Goal: Task Accomplishment & Management: Use online tool/utility

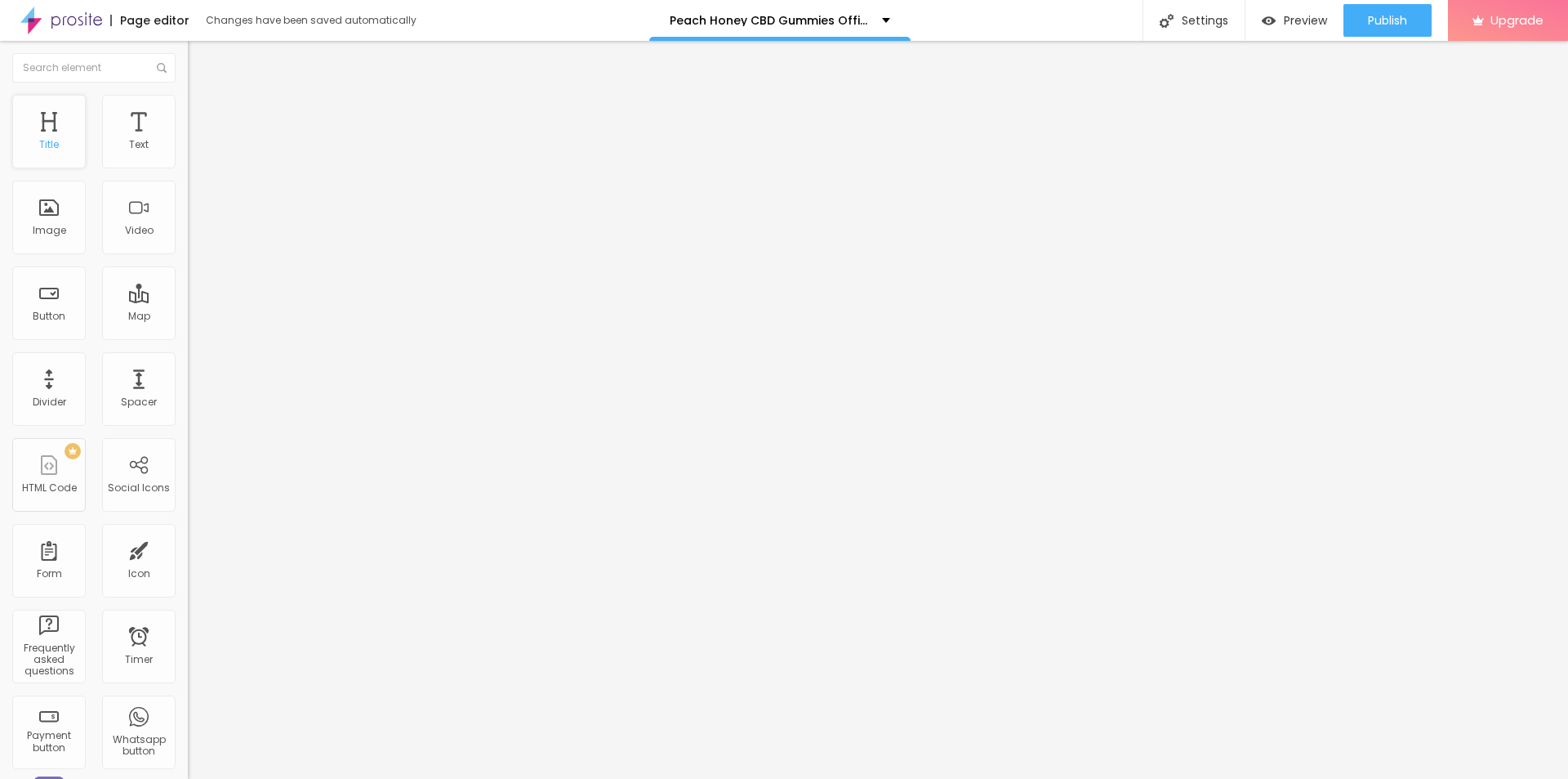
click at [58, 142] on div "Title" at bounding box center [49, 145] width 19 height 12
click at [188, 242] on button "button" at bounding box center [198, 233] width 23 height 17
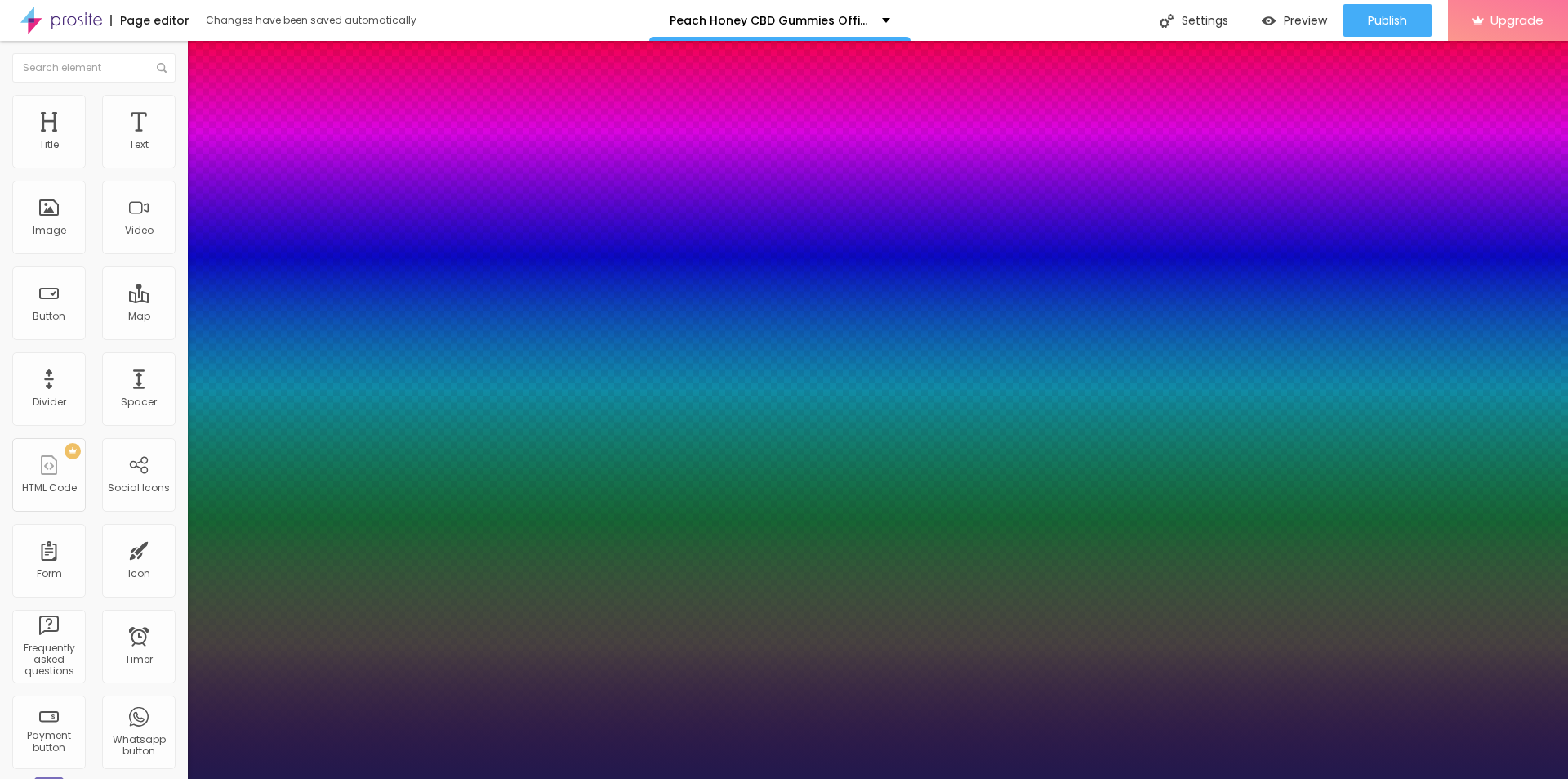
type input "1"
type input "20"
type input "1"
type input "27"
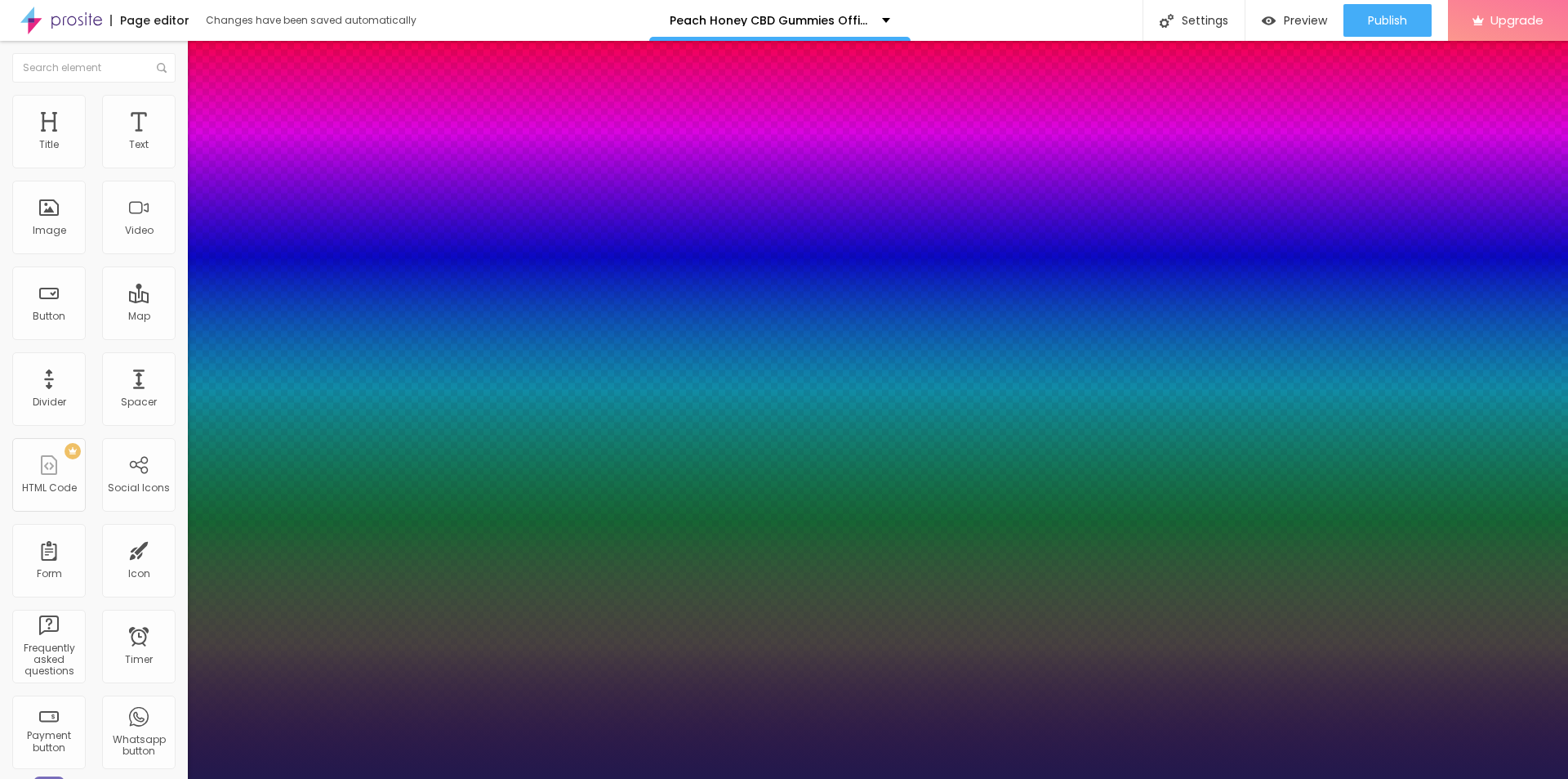
type input "27"
type input "1"
type input "28"
type input "1"
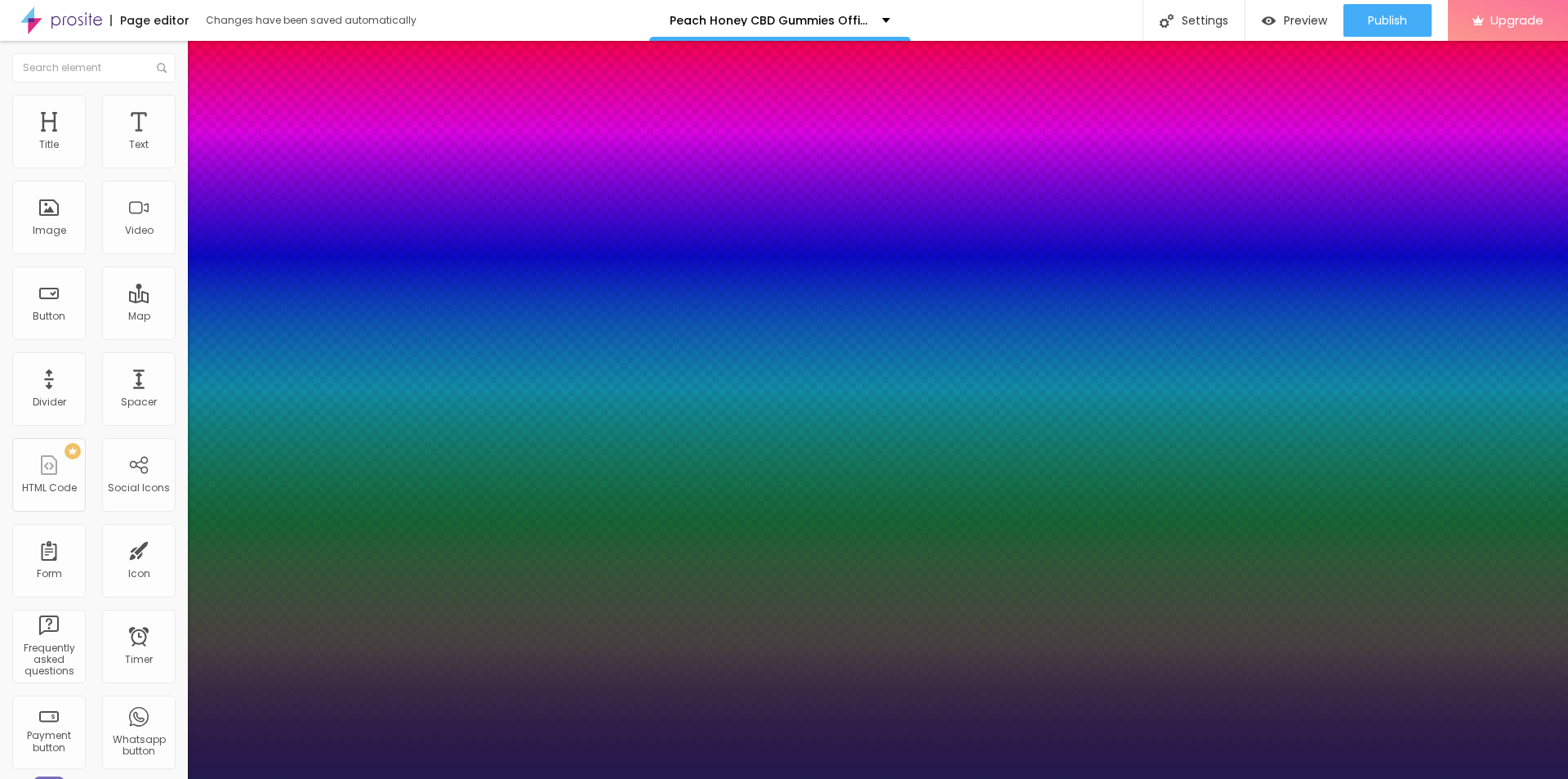
type input "31"
type input "1"
type input "32"
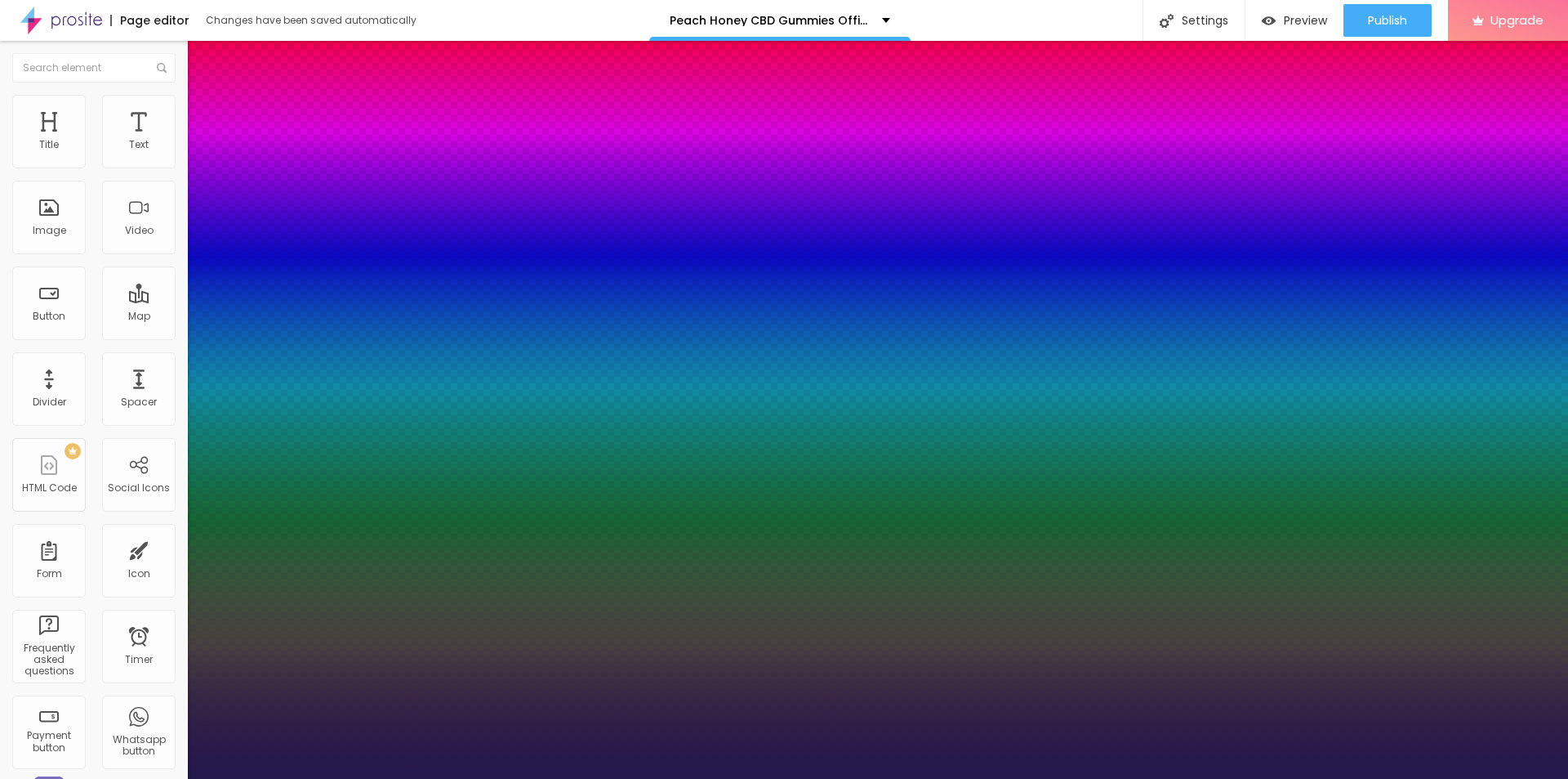
type input "1"
type input "34"
type input "1"
drag, startPoint x: 217, startPoint y: 462, endPoint x: 244, endPoint y: 462, distance: 27.0
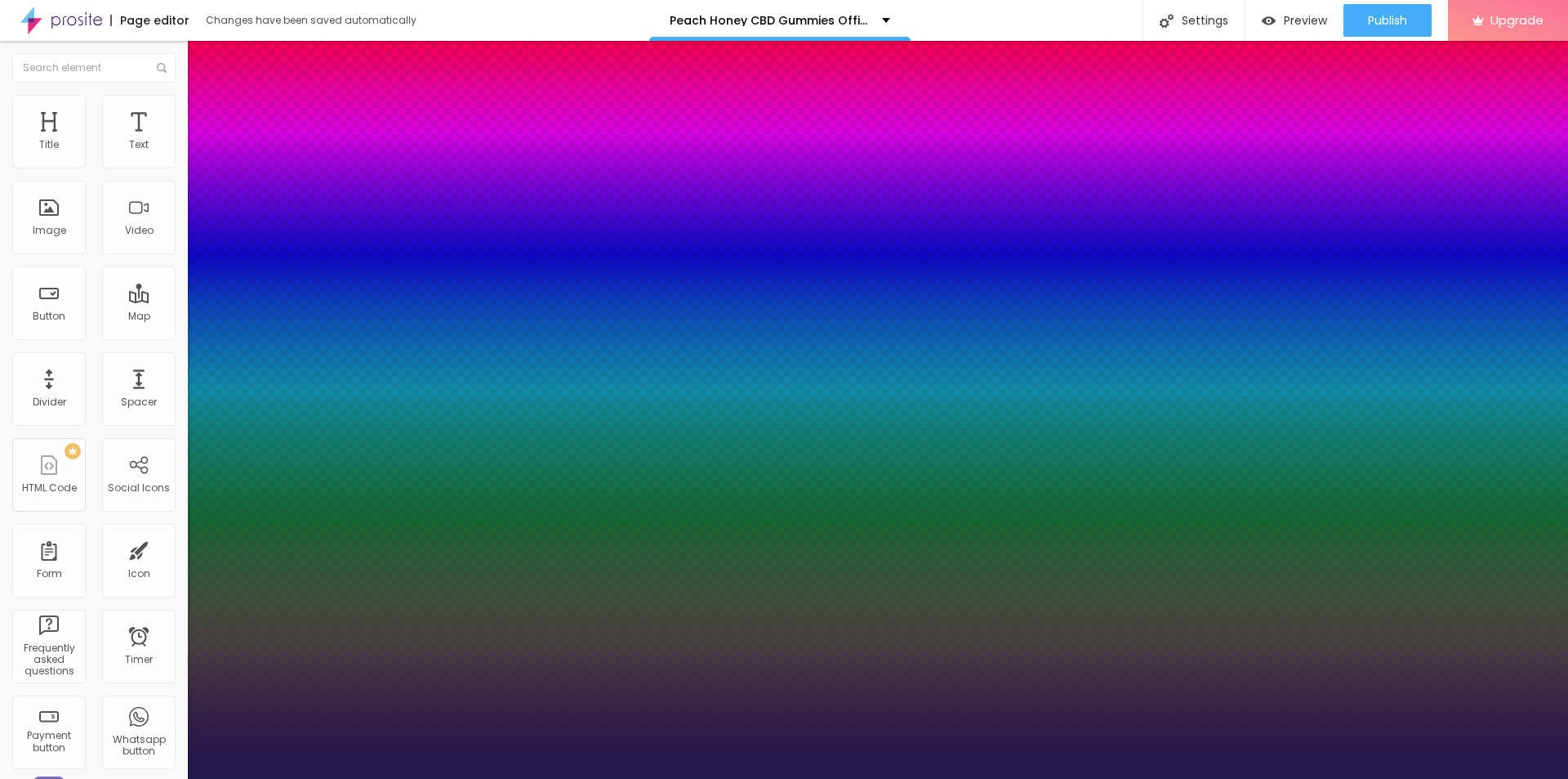
type input "34"
click at [671, 778] on div at bounding box center [784, 779] width 1568 height 0
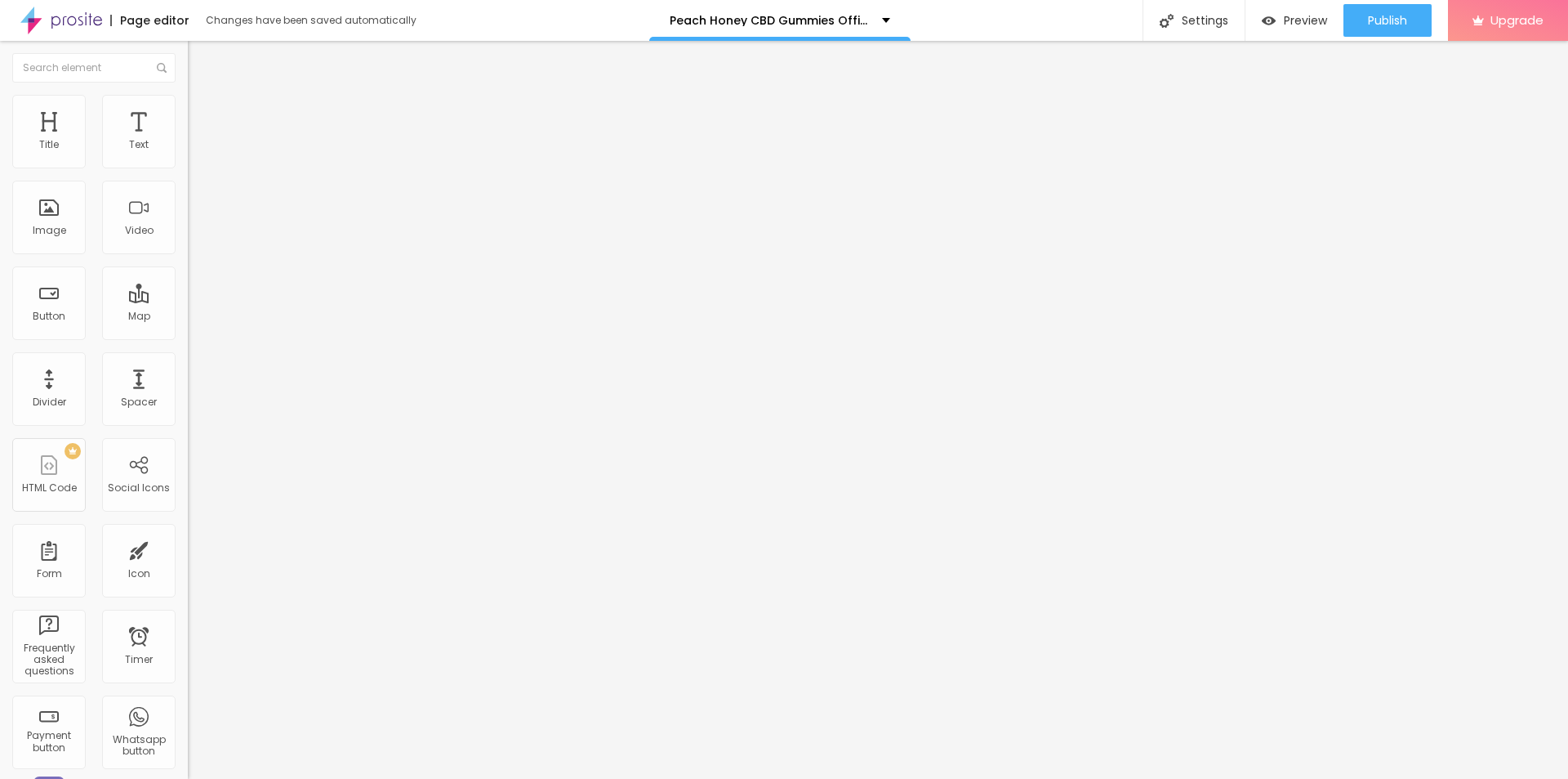
click at [188, 141] on span "Add image" at bounding box center [221, 133] width 67 height 14
click at [188, 165] on input "text" at bounding box center [285, 157] width 196 height 17
paste input "Peach Honey CBD Gummies"
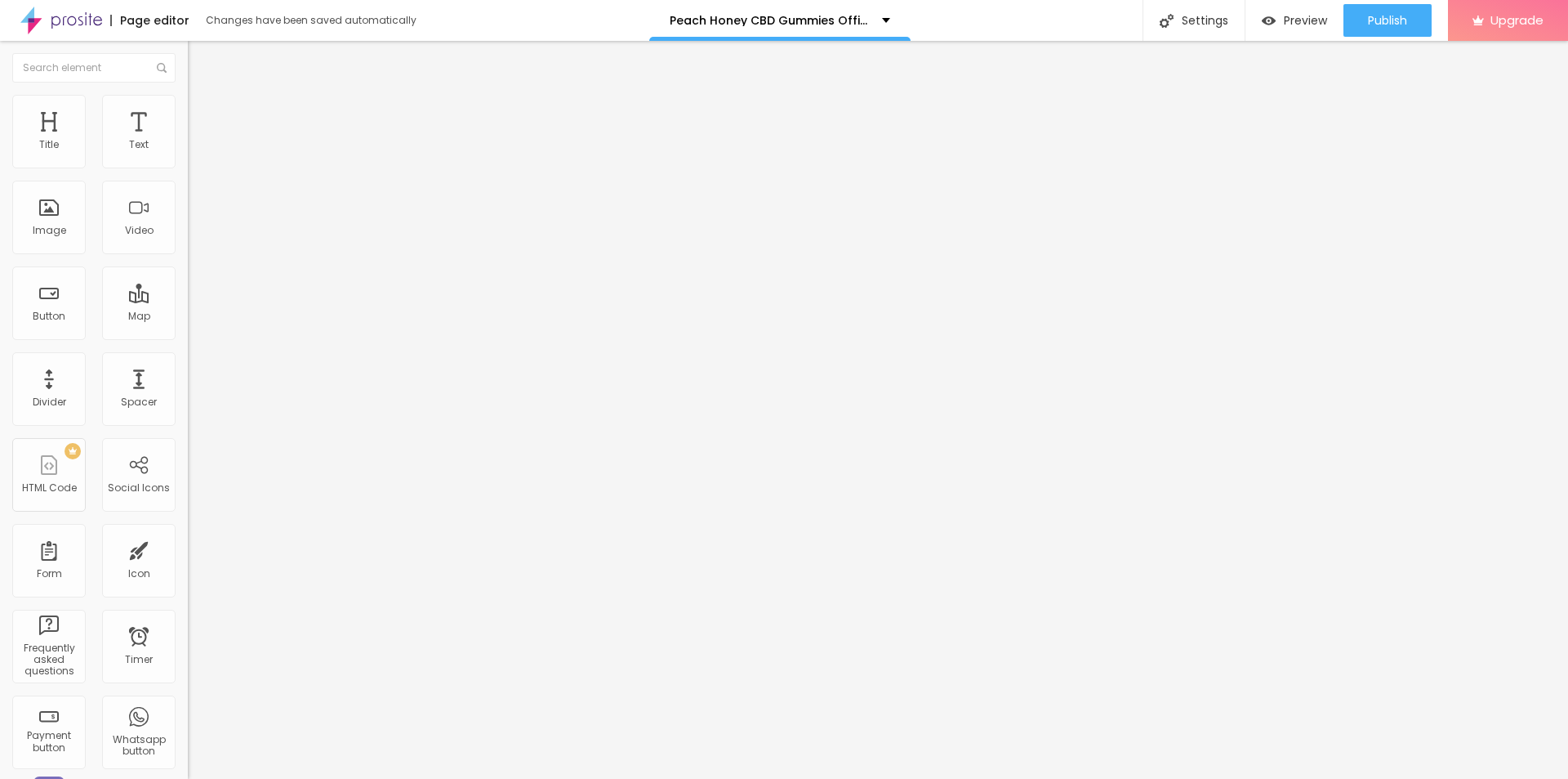
type input "Peach Honey CBD Gummies"
click at [188, 335] on input "https://" at bounding box center [285, 327] width 196 height 17
paste input "[DOMAIN_NAME][URL]"
type input "[URL][DOMAIN_NAME]"
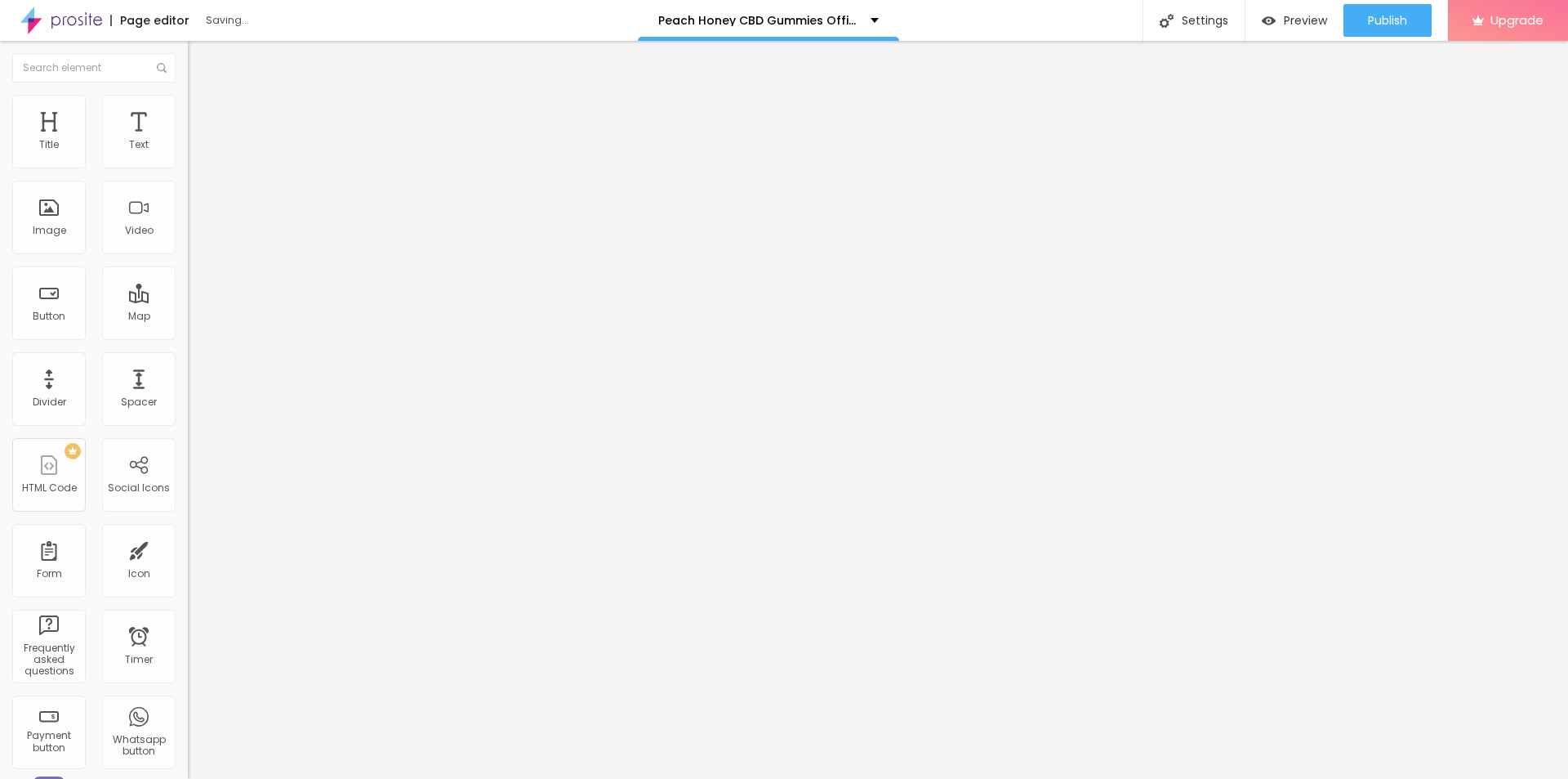
scroll to position [0, 0]
click at [188, 101] on li "Style" at bounding box center [281, 103] width 188 height 17
type input "95"
type input "90"
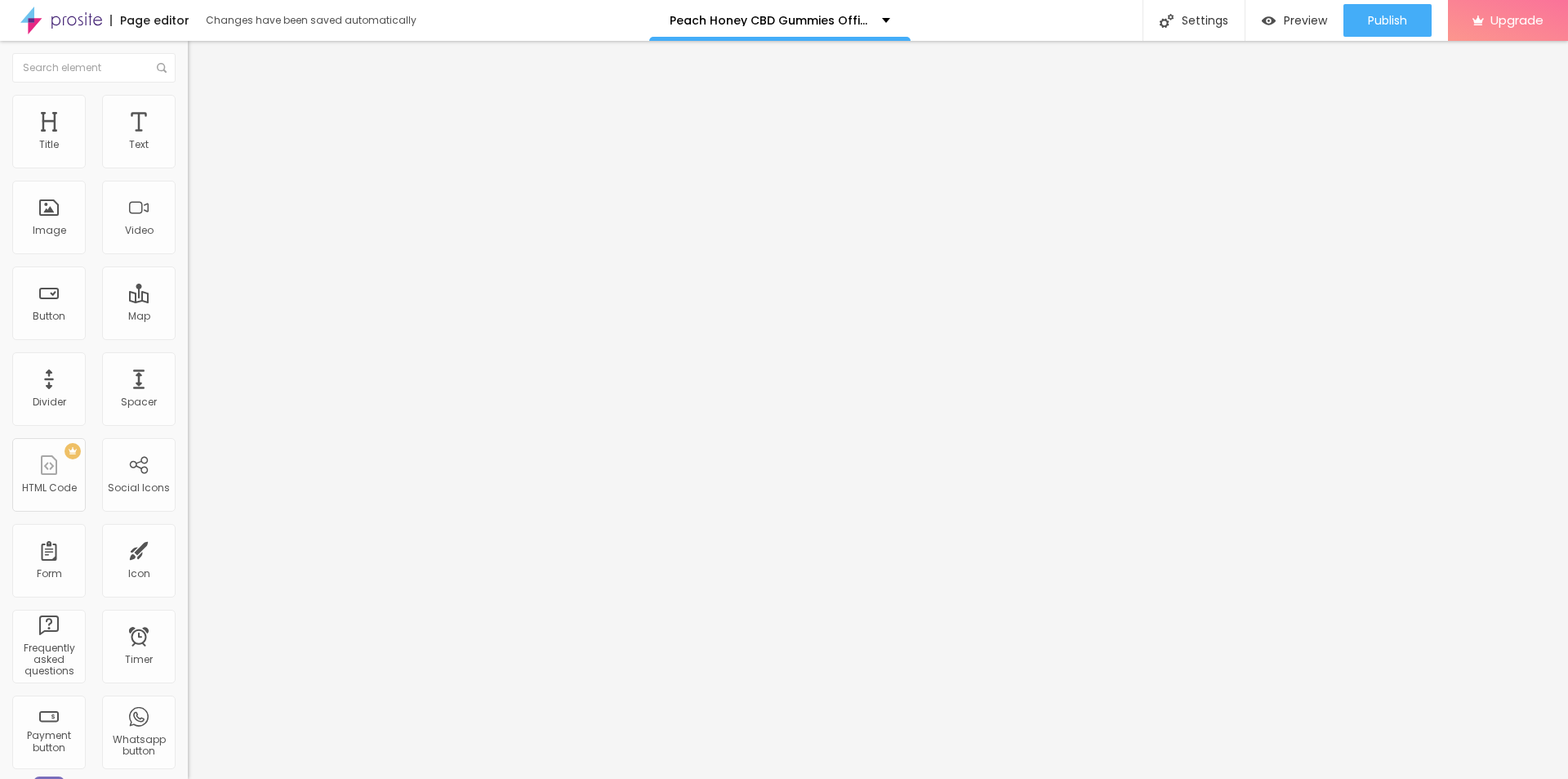
type input "90"
type input "55"
type input "50"
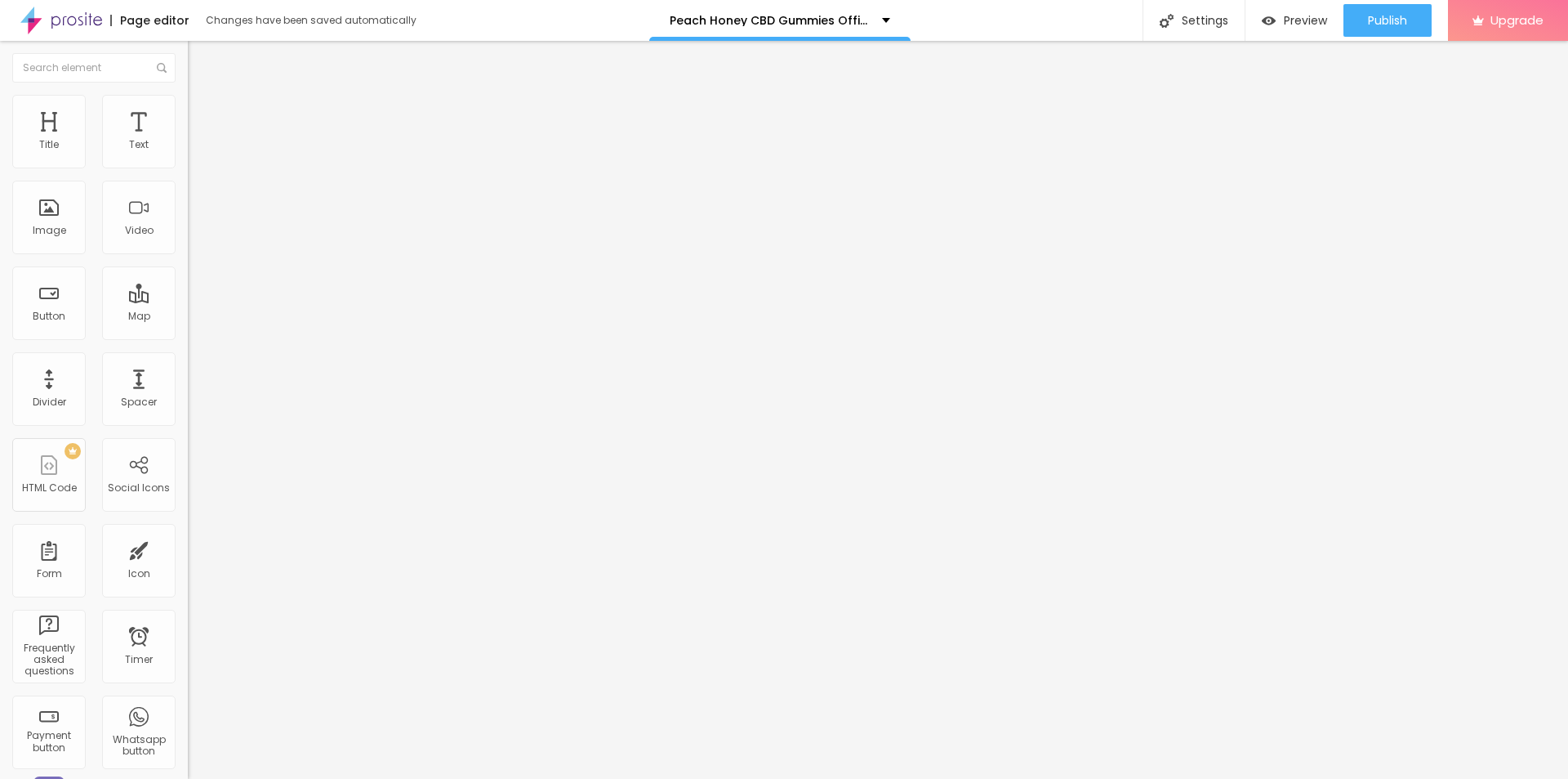
type input "45"
type input "40"
type input "35"
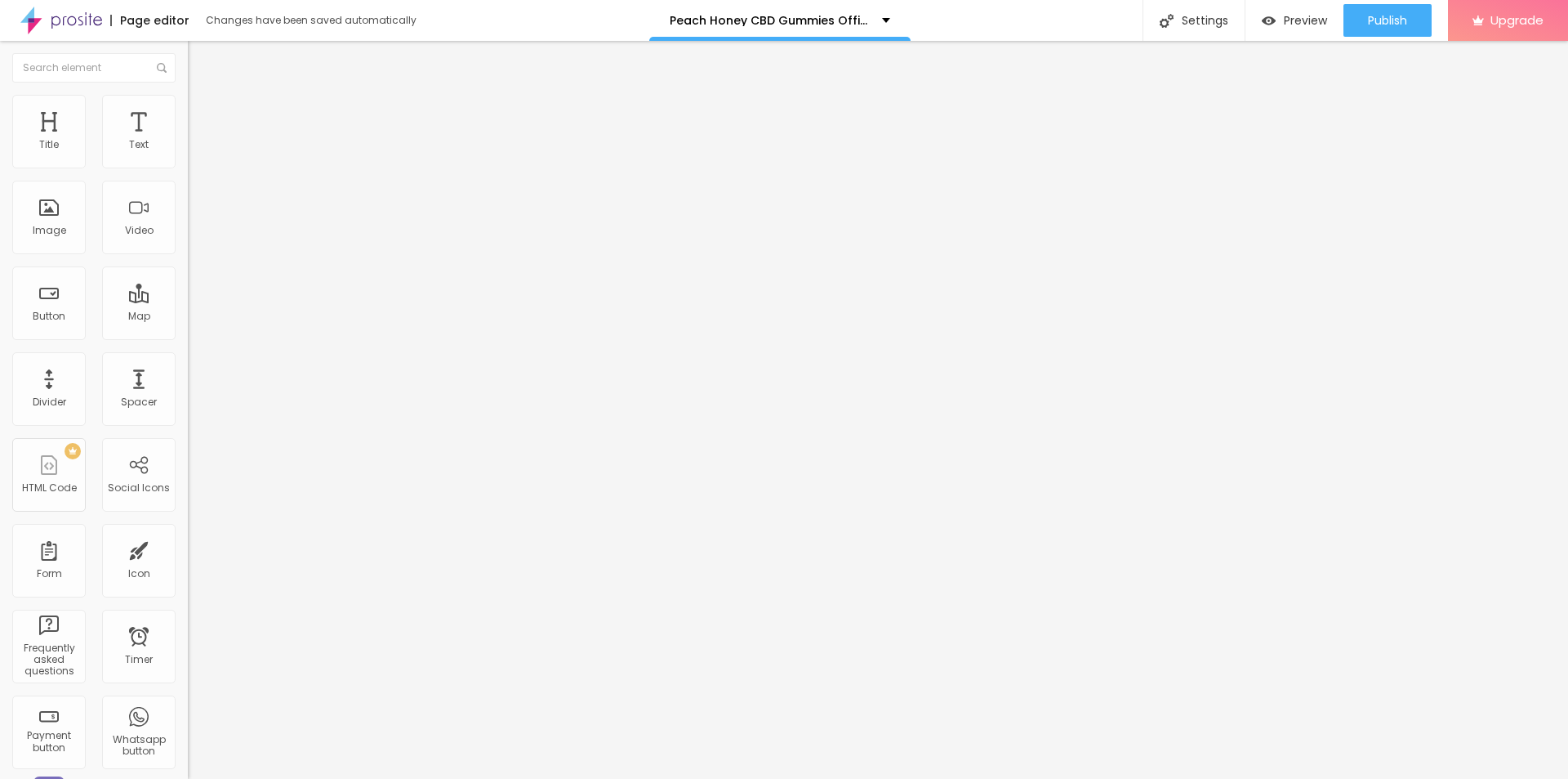
type input "35"
type input "30"
drag, startPoint x: 163, startPoint y: 172, endPoint x: 50, endPoint y: 169, distance: 113.0
type input "30"
click at [188, 168] on input "range" at bounding box center [240, 161] width 105 height 13
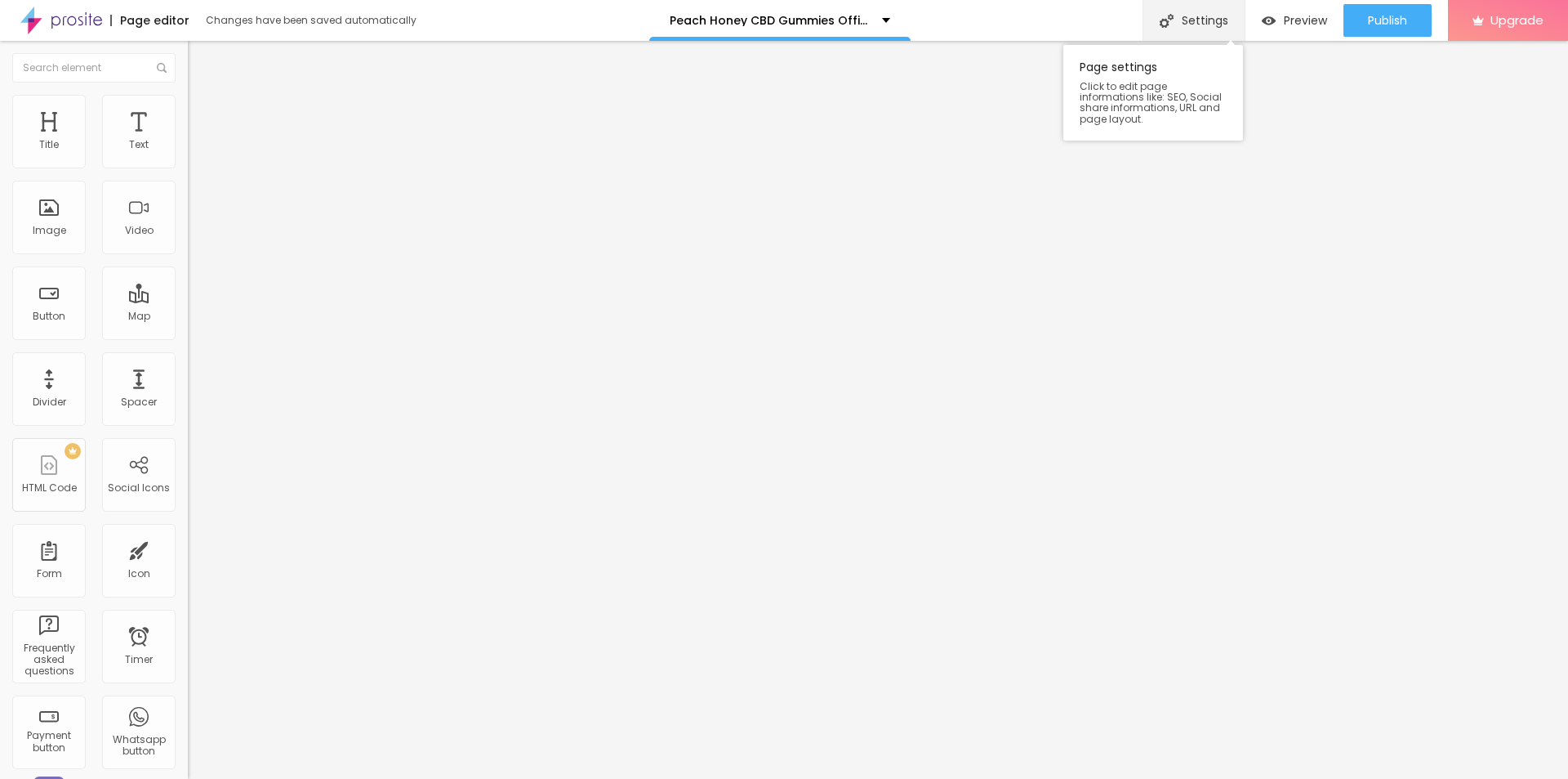
click at [1192, 18] on div "Settings" at bounding box center [1194, 20] width 102 height 41
drag, startPoint x: 680, startPoint y: 384, endPoint x: 640, endPoint y: 427, distance: 58.7
paste input "“Are Peach Honey CBD Gummies Safe for Daily Use?”"
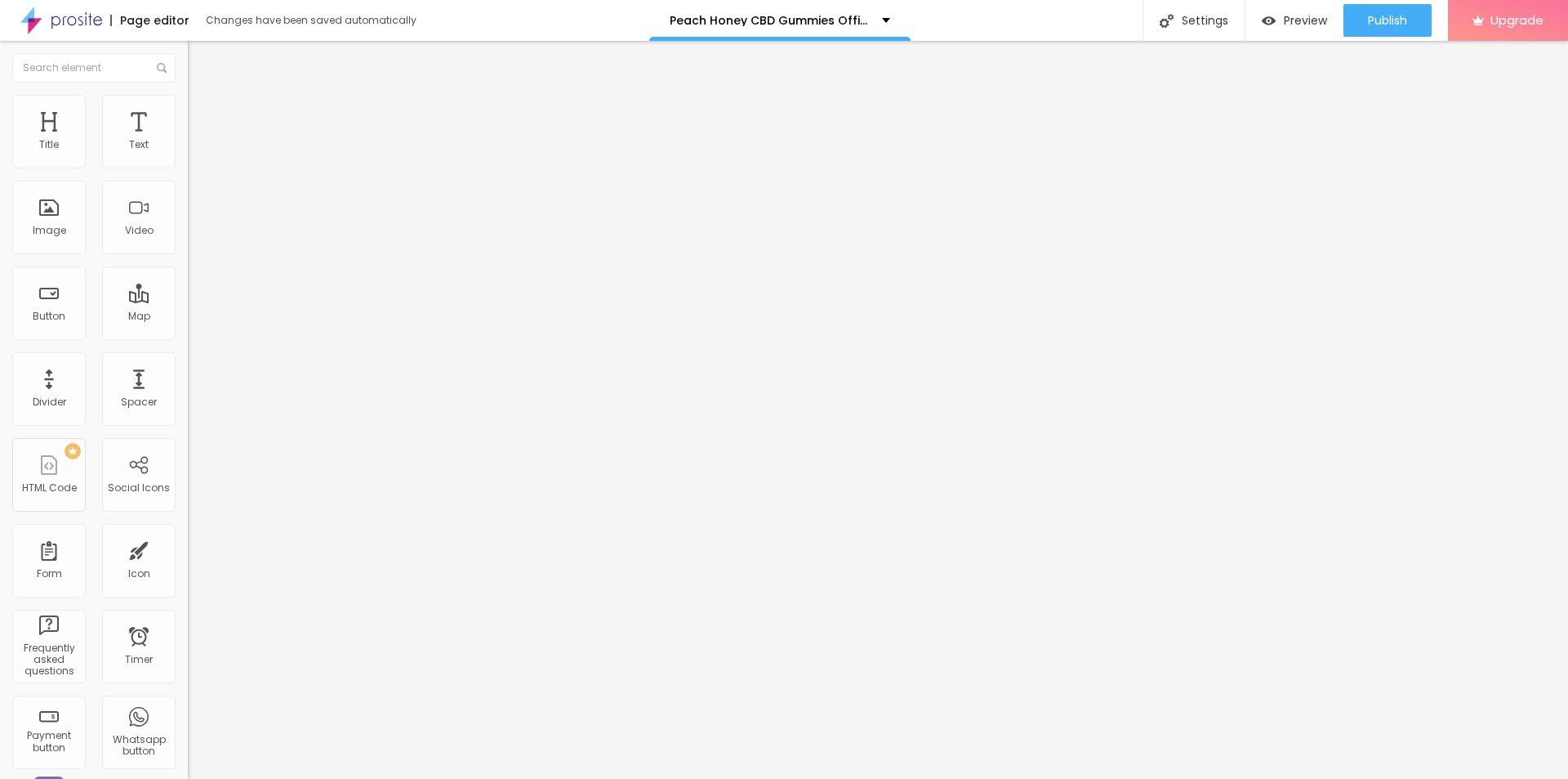
type input "Are Peach Honey CBD Gummies Safe for Daily Use?"
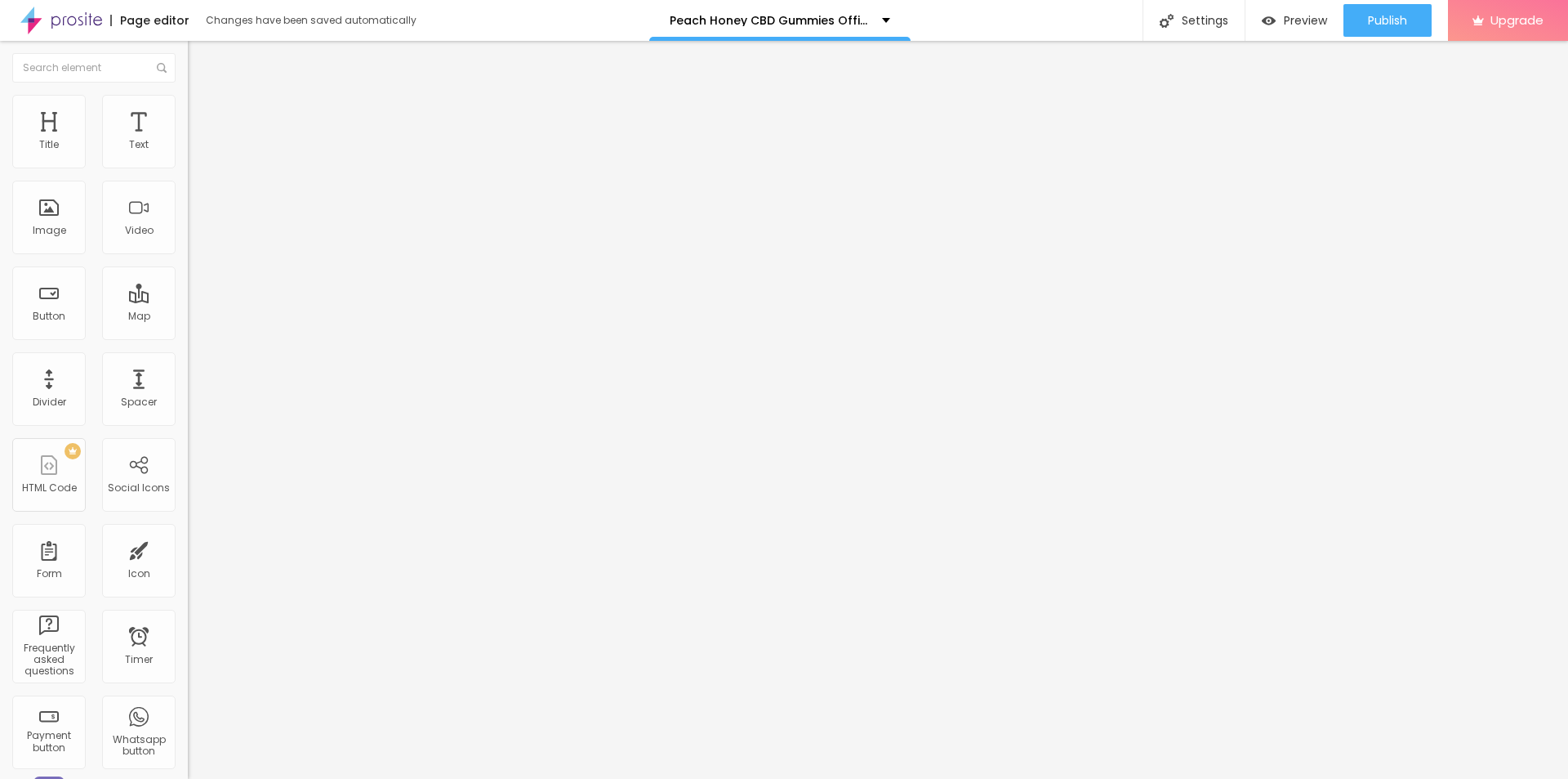
paste textarea "Peach Honey CBD Gummies – A natural way to ease stress, support sleep, and prom…"
type textarea "Peach Honey CBD Gummies – A natural way to ease stress, support sleep, and prom…"
drag, startPoint x: 818, startPoint y: 358, endPoint x: 655, endPoint y: 351, distance: 163.2
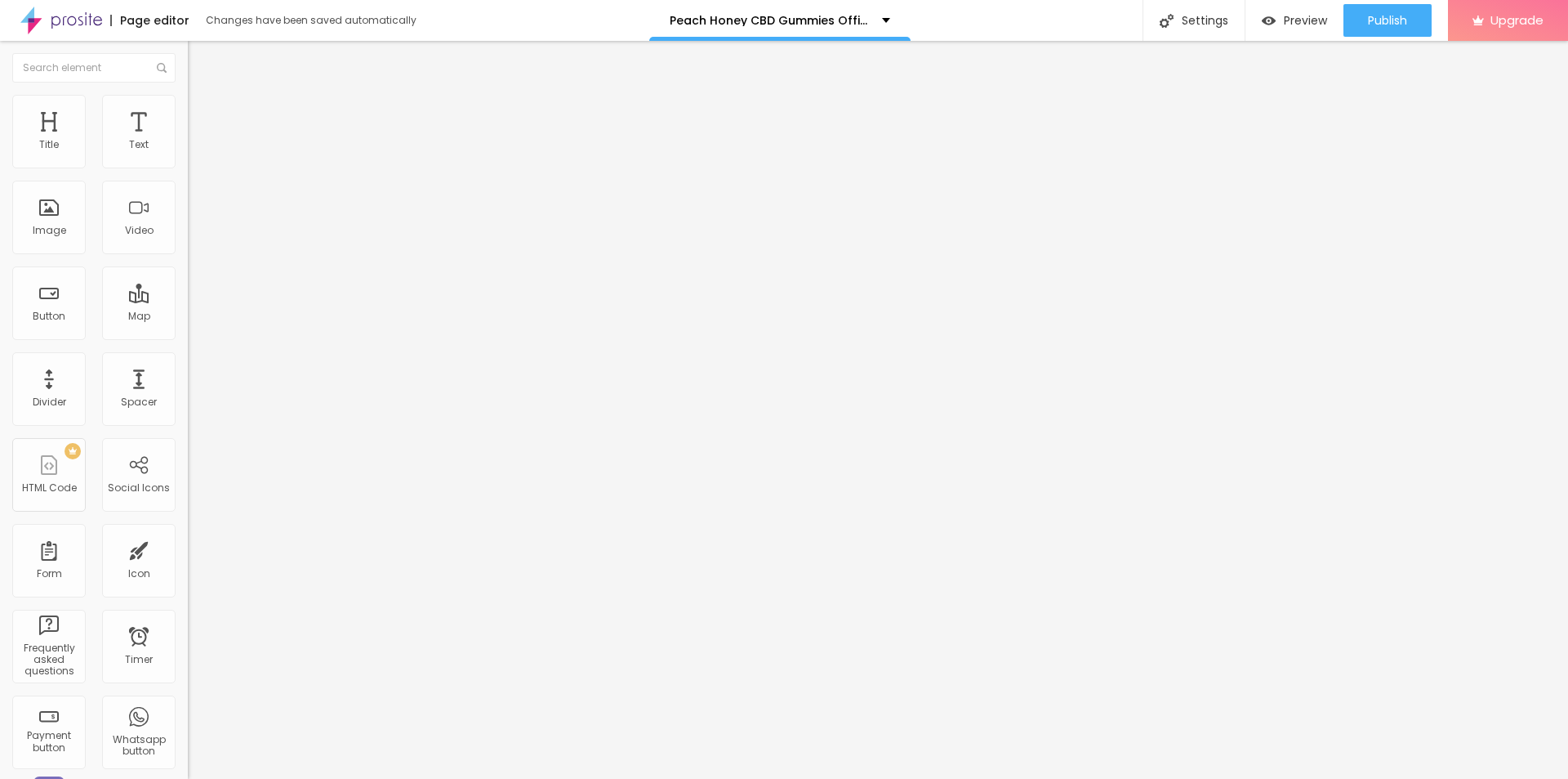
paste textarea "Peach Honey CBD Gummies"
type textarea "Peach Honey CBD Gummies"
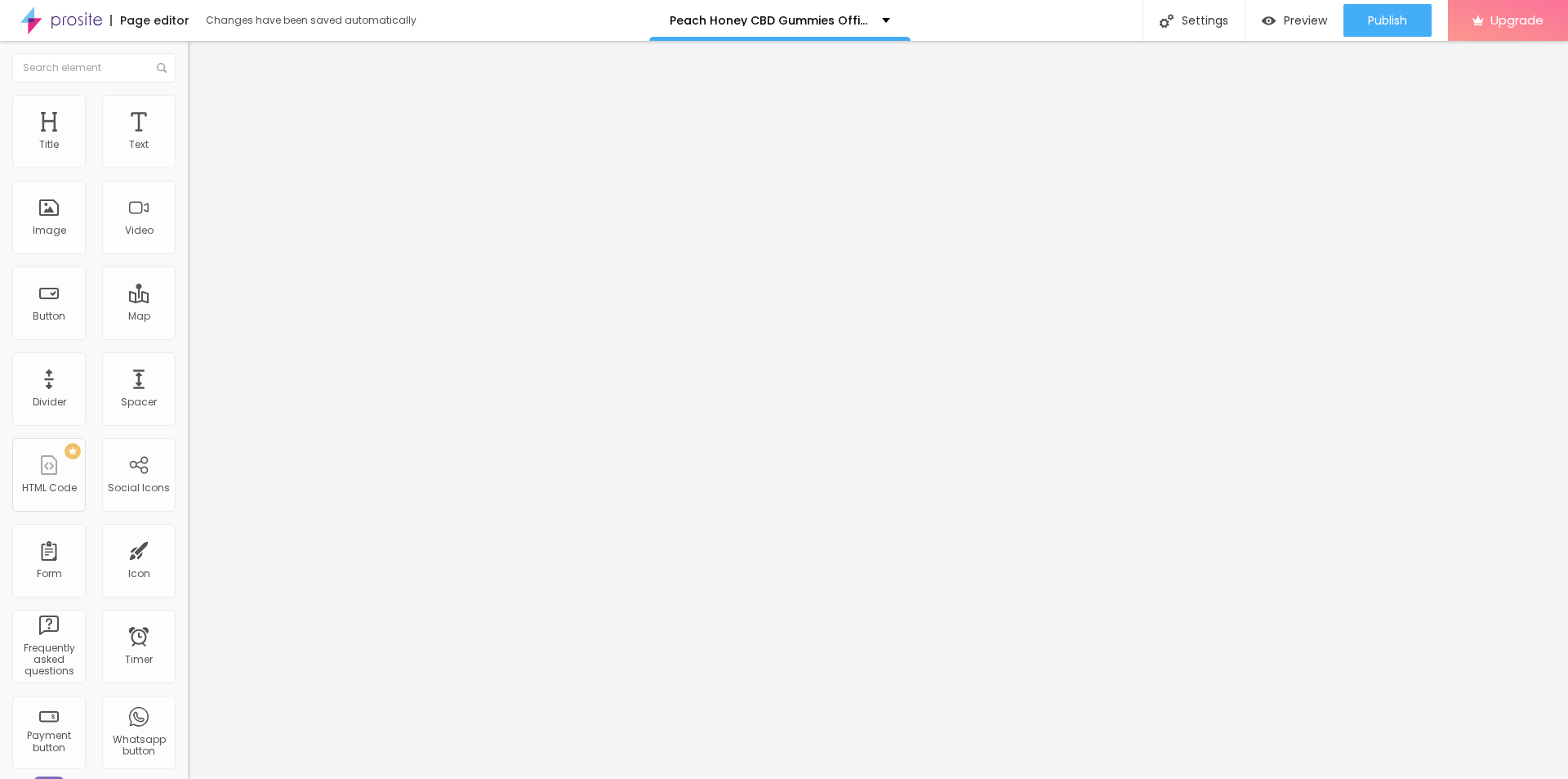
click at [1388, 8] on div "Publish" at bounding box center [1387, 20] width 39 height 33
click at [1283, 113] on link "View page" at bounding box center [1340, 114] width 147 height 11
